Goal: Transaction & Acquisition: Subscribe to service/newsletter

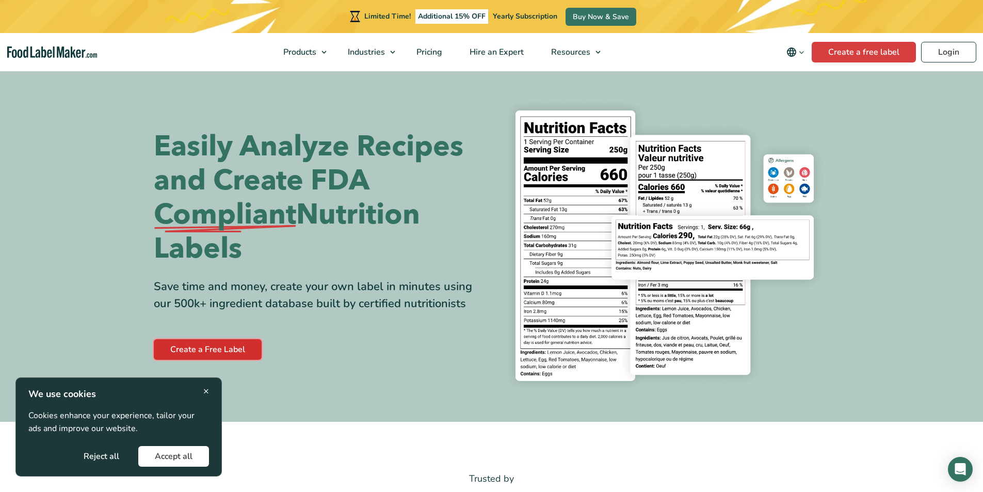
click at [186, 351] on link "Create a Free Label" at bounding box center [208, 349] width 108 height 21
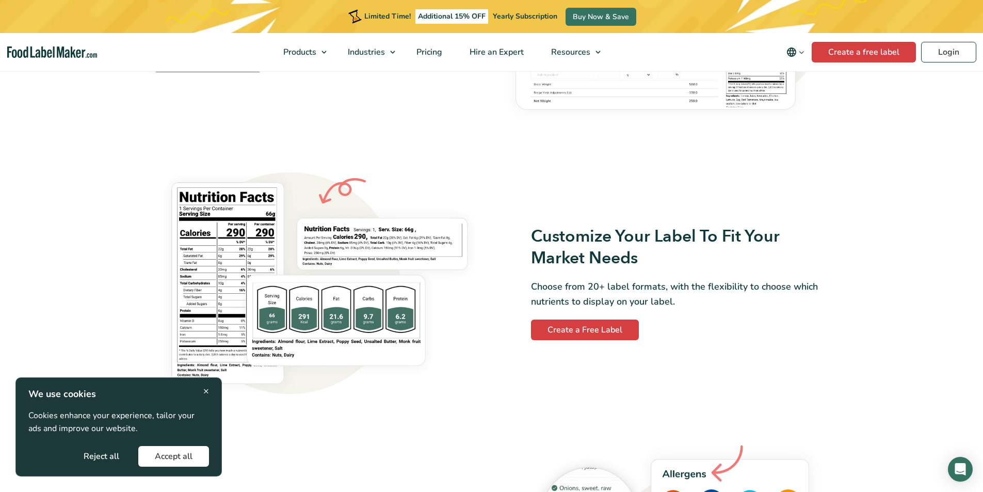
scroll to position [774, 0]
